Goal: Navigation & Orientation: Find specific page/section

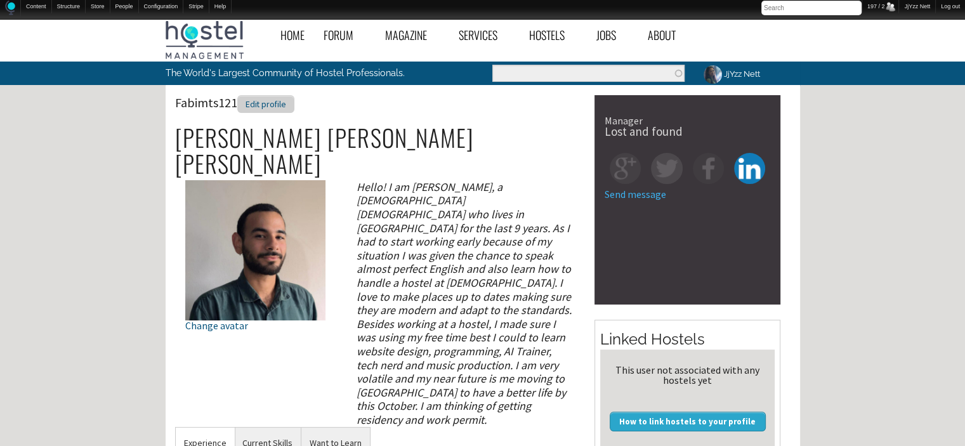
click at [258, 96] on div "Edit profile" at bounding box center [265, 104] width 57 height 18
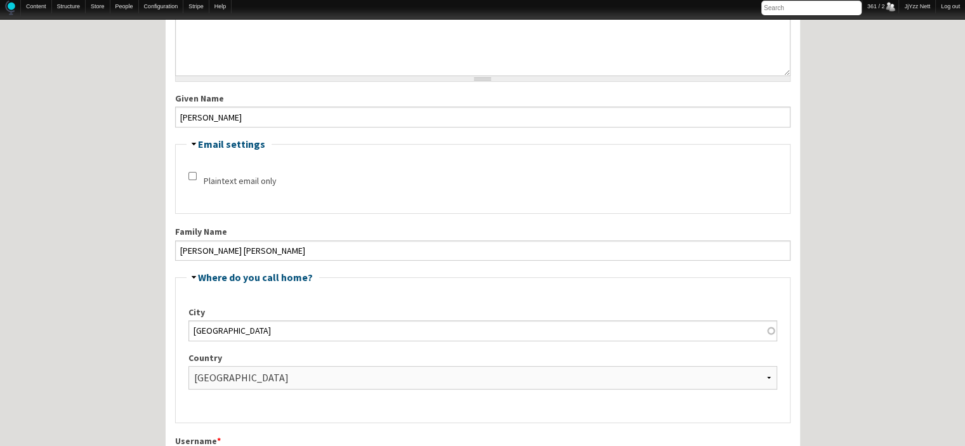
scroll to position [305, 0]
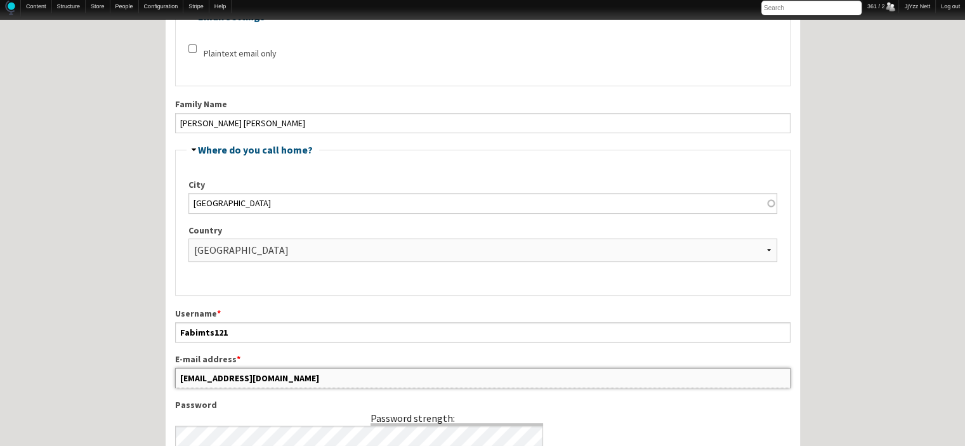
drag, startPoint x: 308, startPoint y: 375, endPoint x: 147, endPoint y: 380, distance: 160.6
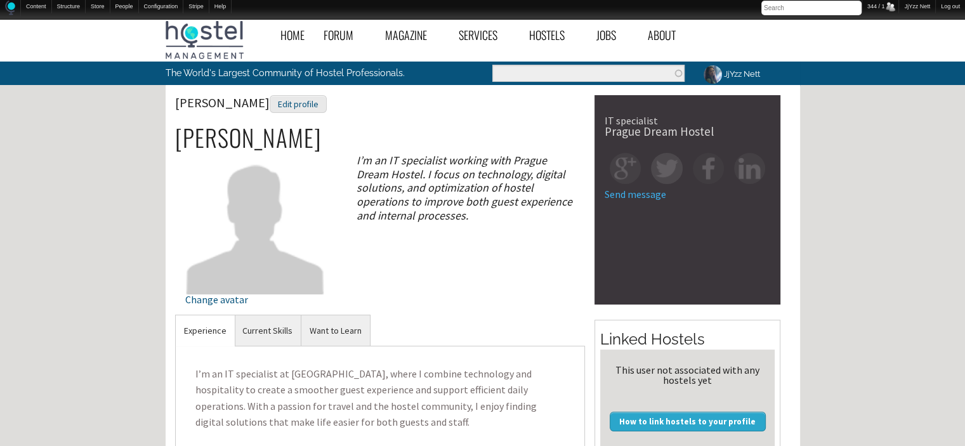
drag, startPoint x: 0, startPoint y: 0, endPoint x: 221, endPoint y: 70, distance: 231.8
click at [221, 70] on p "The World's Largest Community of Hostel Professionals." at bounding box center [298, 73] width 265 height 23
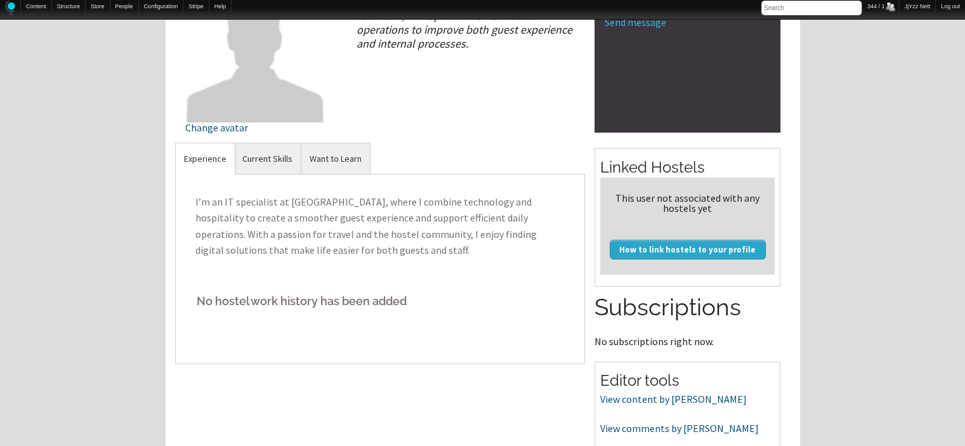
scroll to position [81, 0]
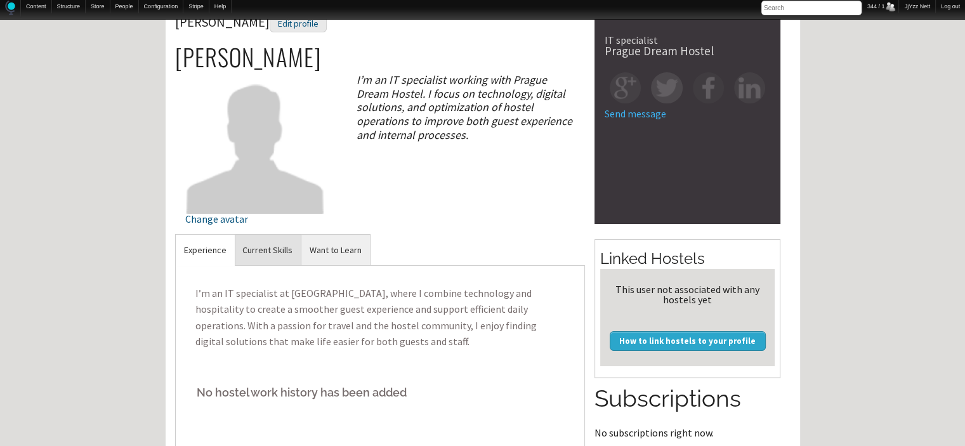
click at [276, 255] on link "Current Skills" at bounding box center [267, 250] width 67 height 31
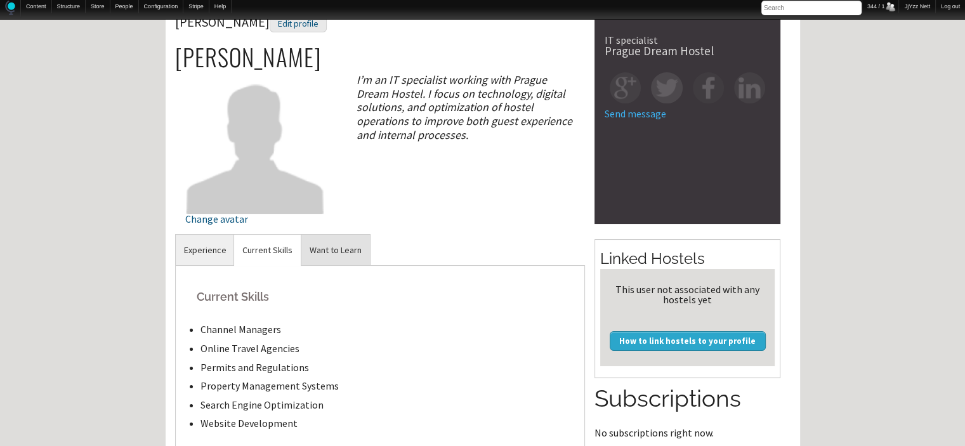
click at [343, 249] on link "Want to Learn" at bounding box center [335, 250] width 69 height 31
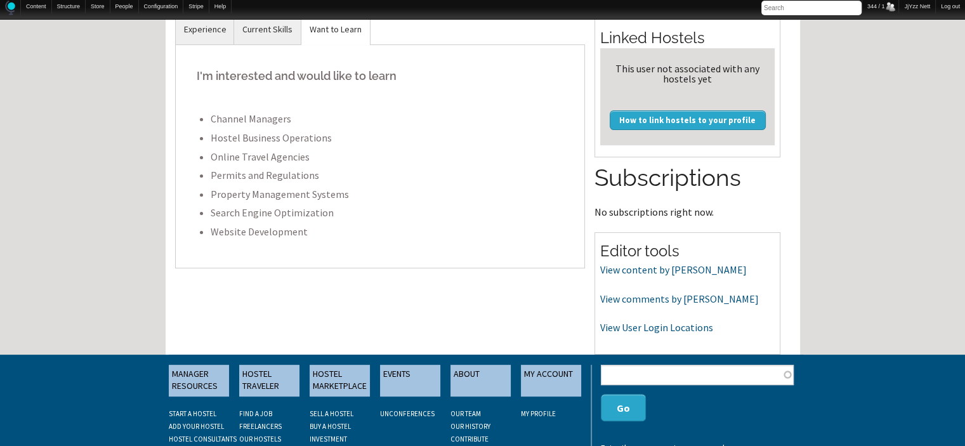
scroll to position [305, 0]
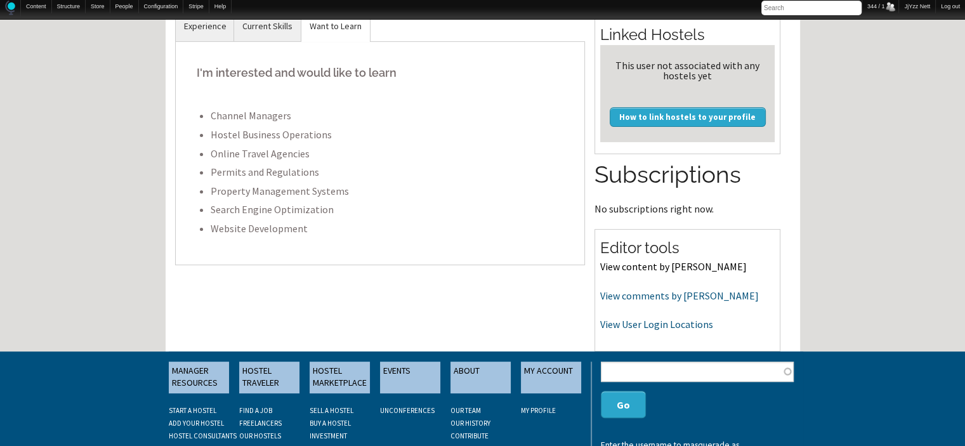
click at [627, 268] on link "View content by Kamran Huseynov" at bounding box center [673, 266] width 147 height 13
click at [624, 296] on link "View comments by Kamran Huseynov" at bounding box center [679, 295] width 159 height 13
click at [650, 320] on link "View User Login Locations" at bounding box center [656, 324] width 113 height 13
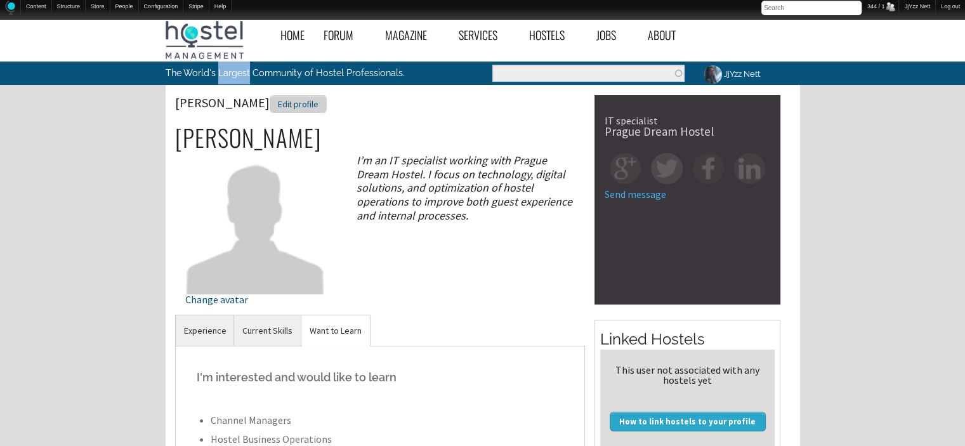
click at [296, 108] on div "Edit profile" at bounding box center [298, 104] width 57 height 18
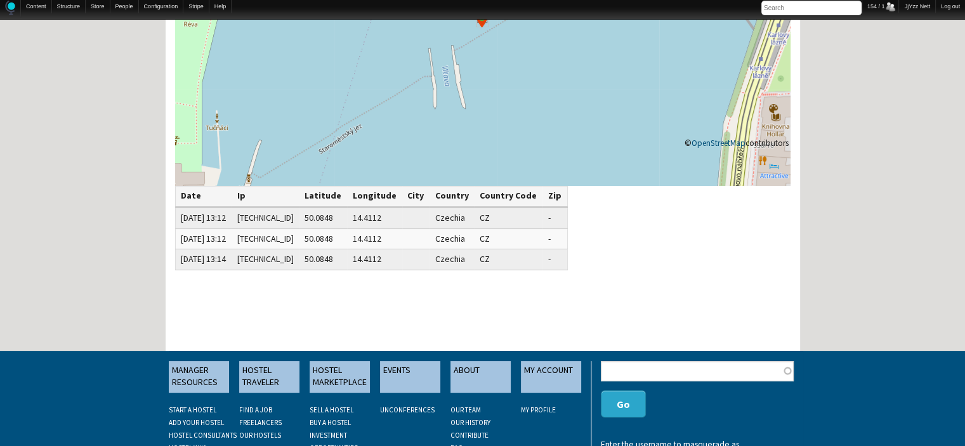
scroll to position [228, 0]
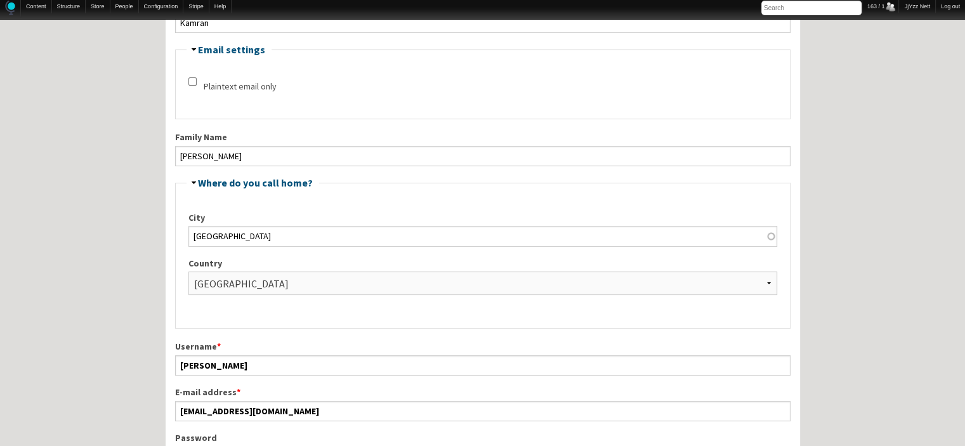
scroll to position [246, 0]
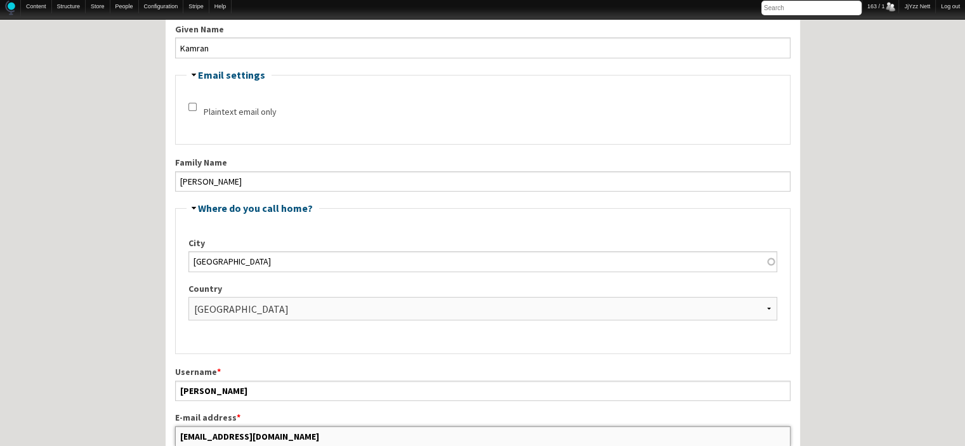
click at [569, 431] on input "[EMAIL_ADDRESS][DOMAIN_NAME]" at bounding box center [483, 436] width 616 height 20
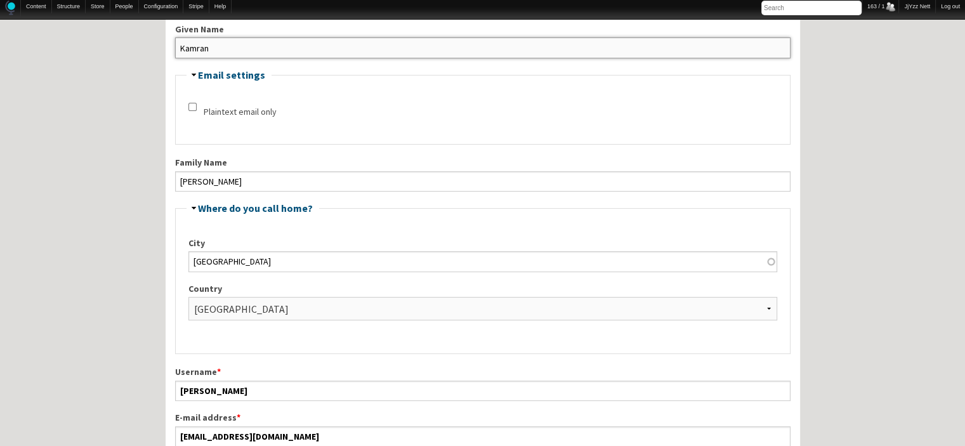
drag, startPoint x: 282, startPoint y: 44, endPoint x: 149, endPoint y: 50, distance: 134.1
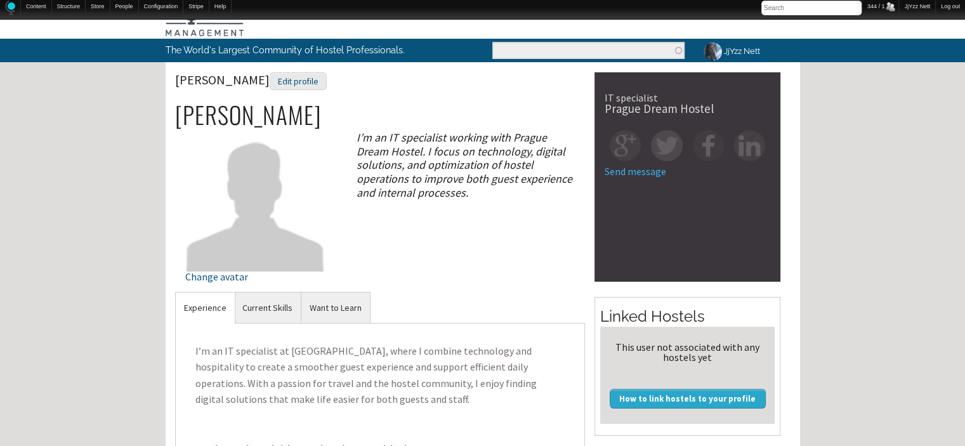
scroll to position [25, 0]
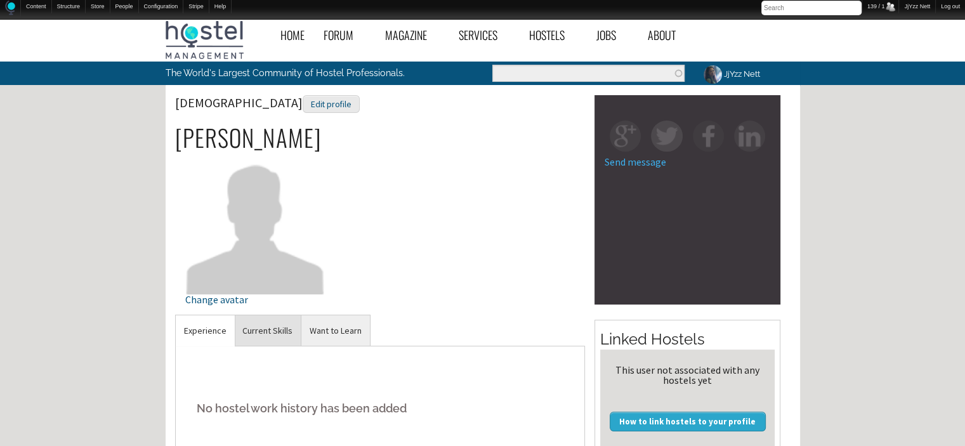
click at [266, 326] on link "Current Skills" at bounding box center [267, 330] width 67 height 31
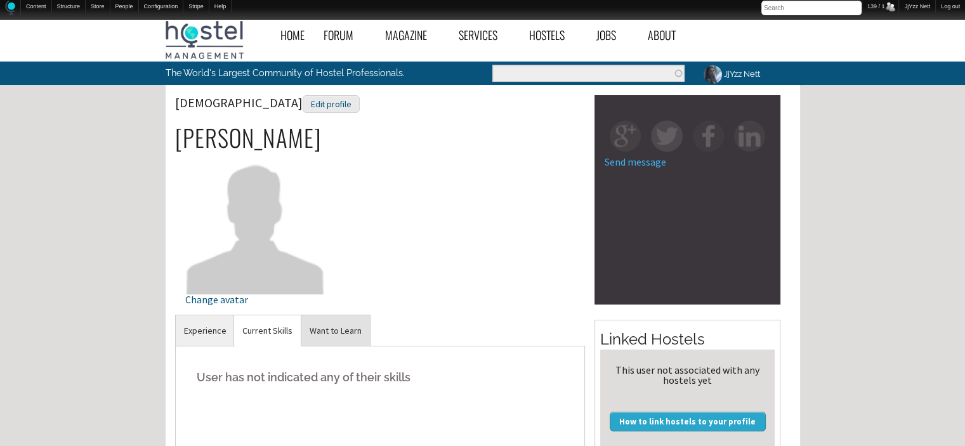
click at [340, 329] on link "Want to Learn" at bounding box center [335, 330] width 69 height 31
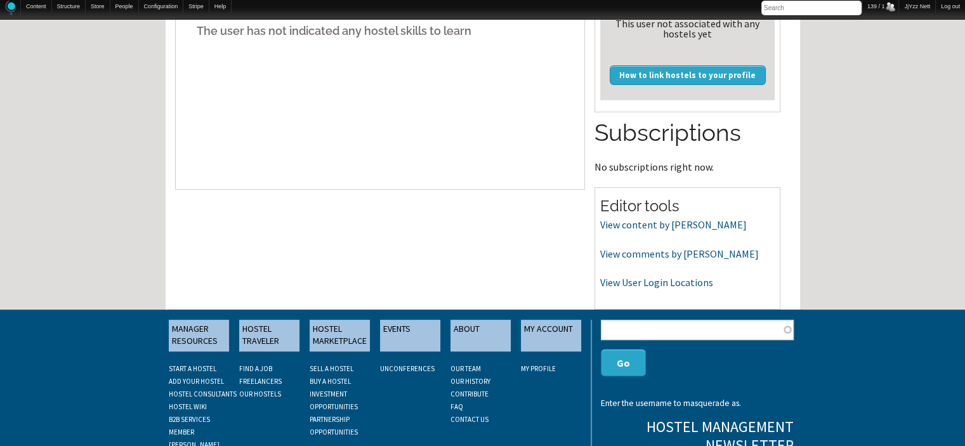
scroll to position [355, 0]
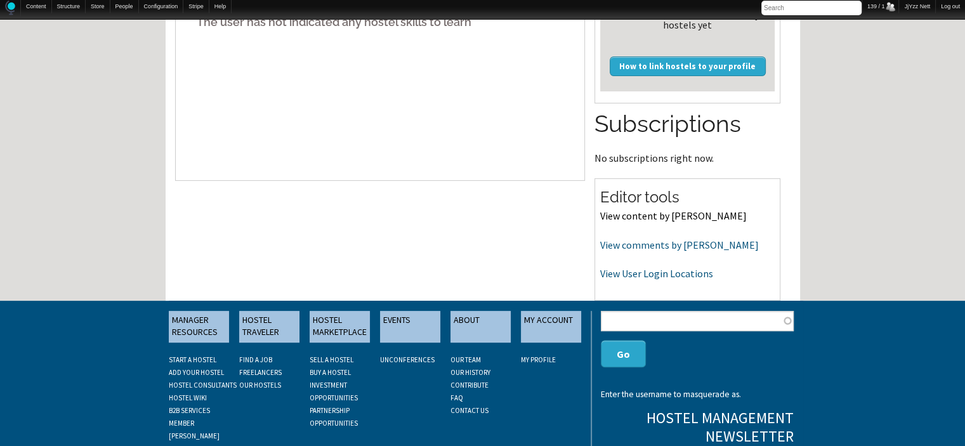
click at [642, 216] on link "View content by Ashma" at bounding box center [673, 215] width 147 height 13
click at [616, 239] on link "View comments by Ashma" at bounding box center [679, 245] width 159 height 13
click at [631, 273] on link "View User Login Locations" at bounding box center [656, 273] width 113 height 13
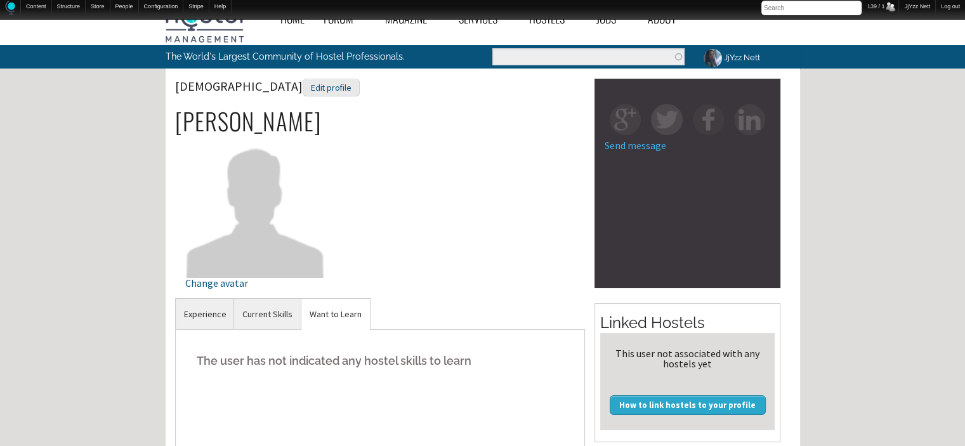
scroll to position [0, 0]
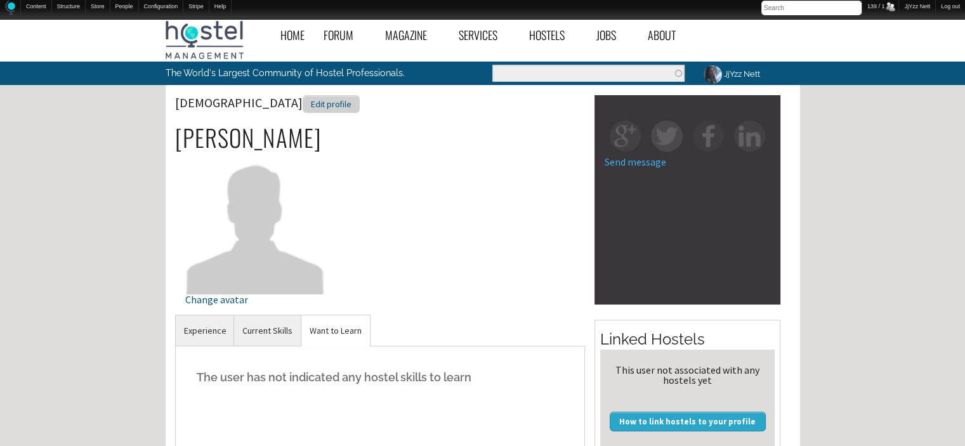
click at [303, 104] on div "Edit profile" at bounding box center [331, 104] width 57 height 18
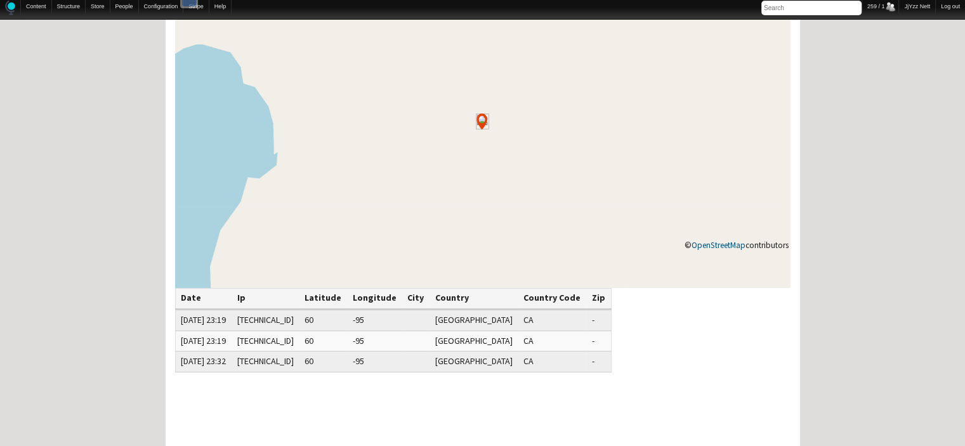
scroll to position [127, 0]
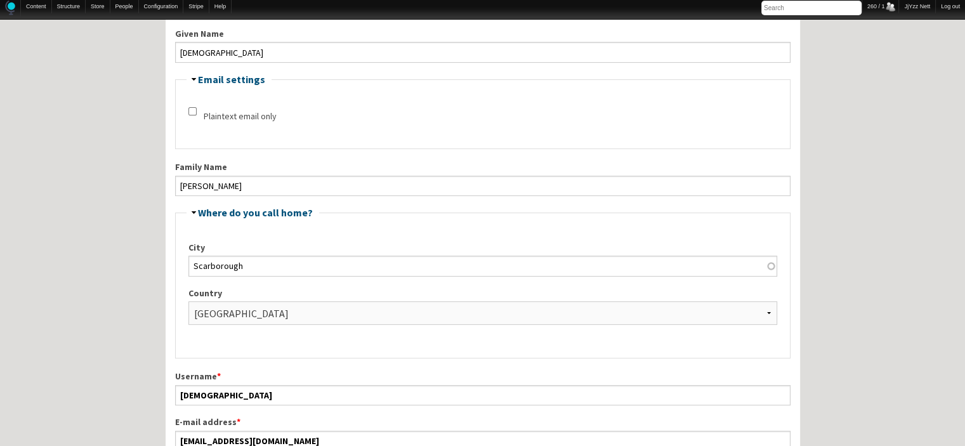
scroll to position [254, 0]
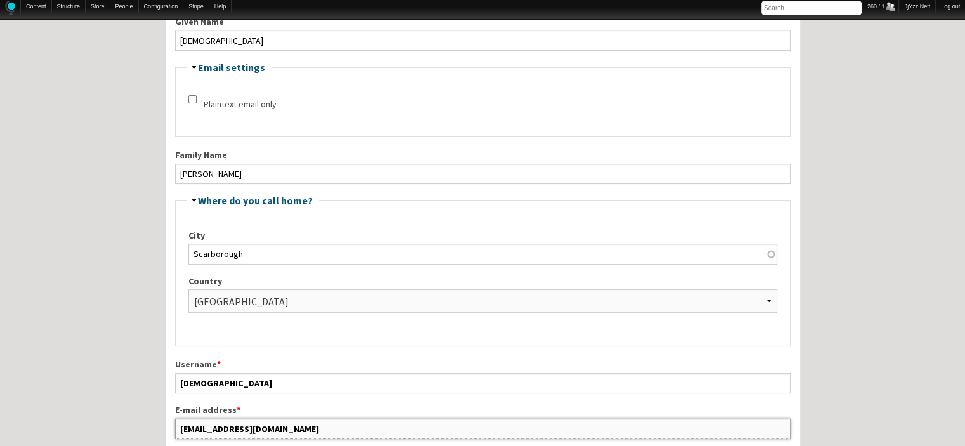
drag, startPoint x: 318, startPoint y: 426, endPoint x: 127, endPoint y: 426, distance: 191.0
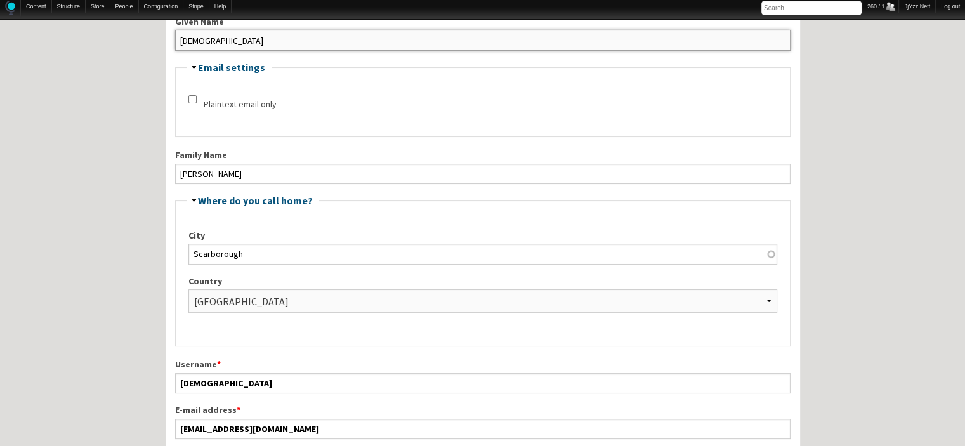
drag, startPoint x: 269, startPoint y: 34, endPoint x: 149, endPoint y: 43, distance: 121.0
